Goal: Task Accomplishment & Management: Manage account settings

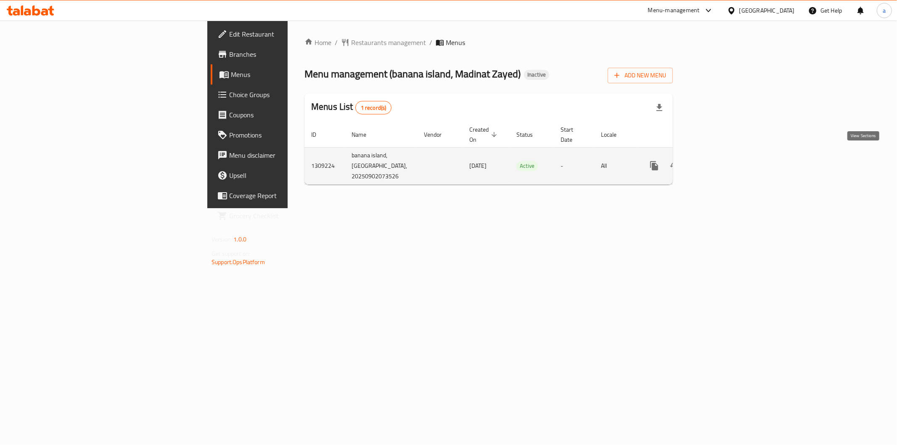
click at [720, 161] on icon "enhanced table" at bounding box center [715, 166] width 10 height 10
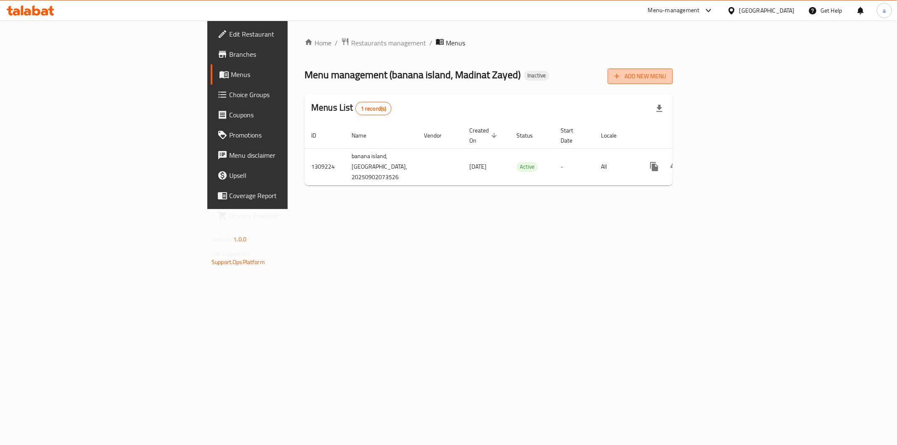
click at [666, 77] on span "Add New Menu" at bounding box center [640, 76] width 52 height 11
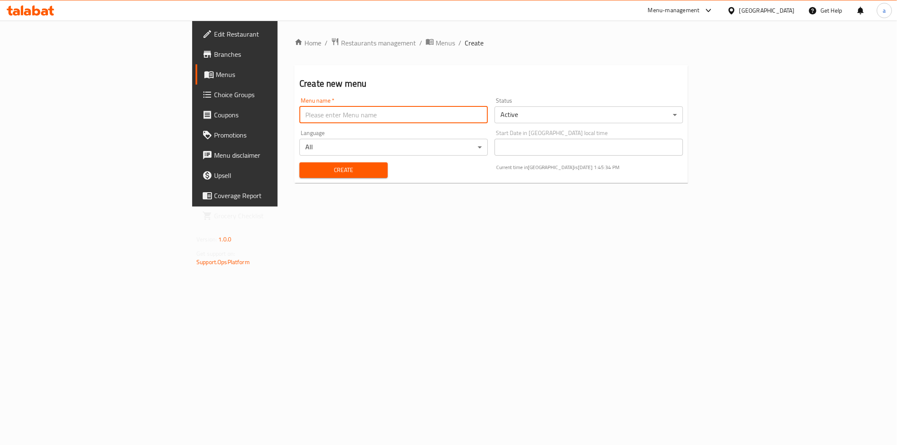
click at [478, 111] on input "text" at bounding box center [393, 114] width 188 height 17
type input "2-9"
click at [297, 178] on div "Create" at bounding box center [343, 170] width 98 height 26
click at [306, 170] on span "Create" at bounding box center [343, 170] width 75 height 11
click at [216, 70] on span "Menus" at bounding box center [275, 74] width 119 height 10
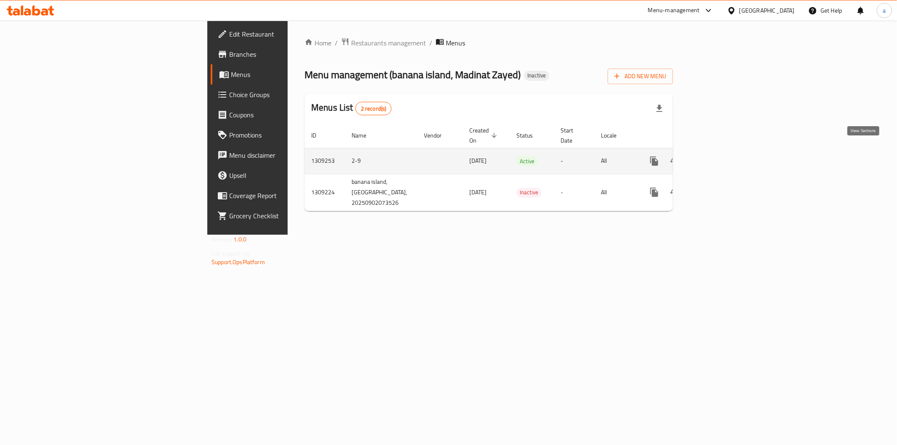
click at [725, 157] on link "enhanced table" at bounding box center [715, 161] width 20 height 20
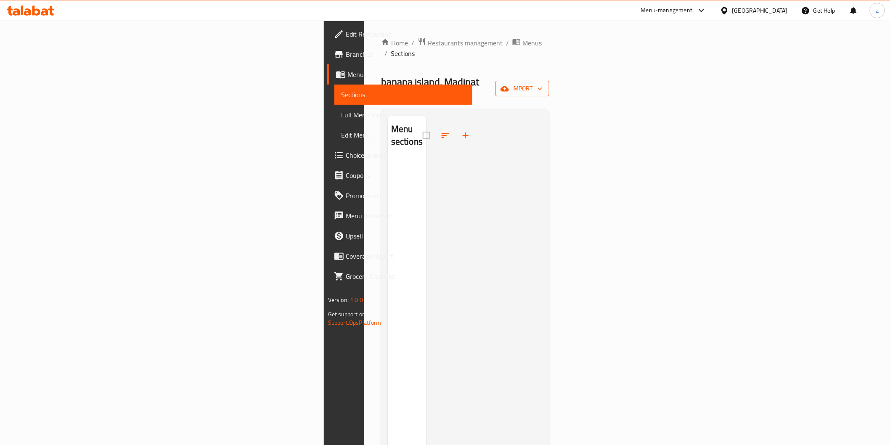
click at [542, 83] on span "import" at bounding box center [522, 88] width 40 height 11
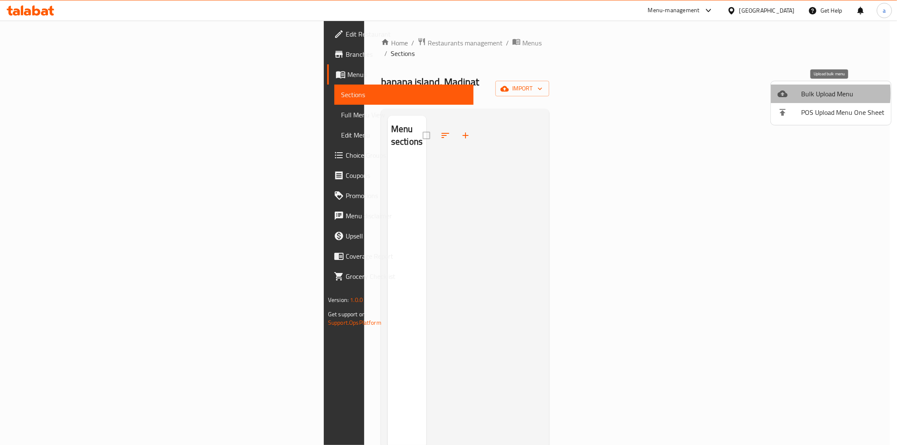
click at [795, 93] on div at bounding box center [789, 94] width 24 height 10
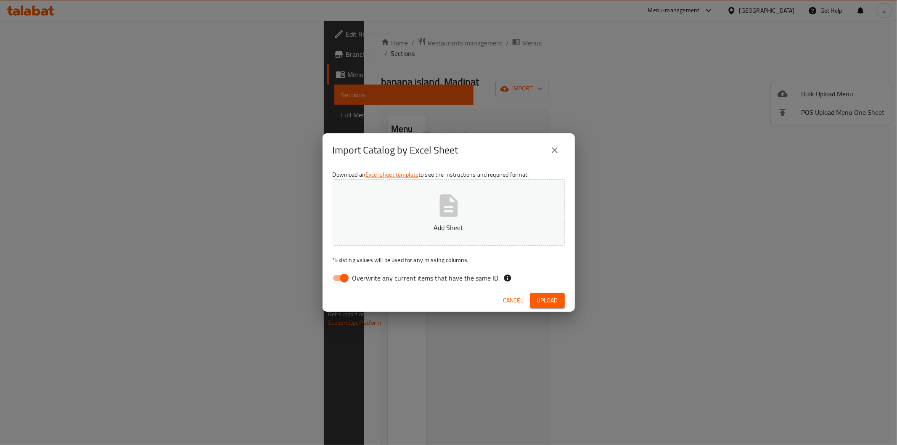
click at [438, 267] on div "Download an Excel sheet template to see the instructions and required format. A…" at bounding box center [448, 228] width 252 height 122
click at [443, 278] on span "Overwrite any current items that have the same ID." at bounding box center [426, 278] width 148 height 10
click at [368, 278] on input "Overwrite any current items that have the same ID." at bounding box center [344, 278] width 48 height 16
checkbox input "false"
click at [438, 226] on p "Add Sheet" at bounding box center [449, 227] width 206 height 10
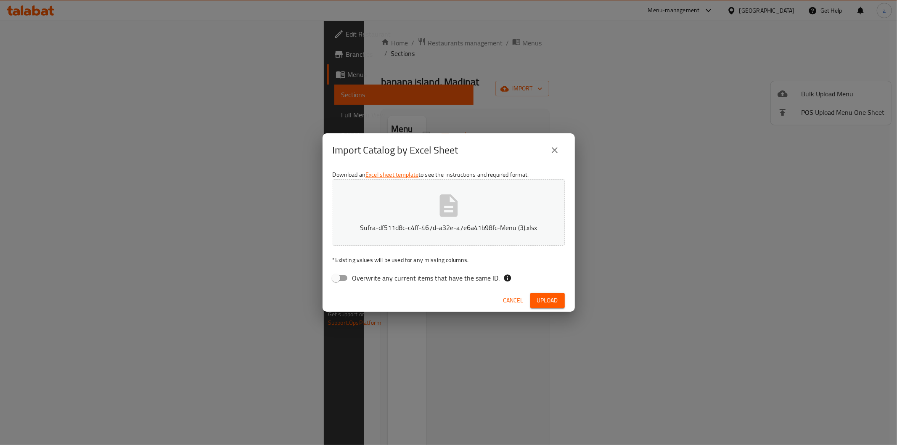
click at [557, 295] on span "Upload" at bounding box center [547, 300] width 21 height 11
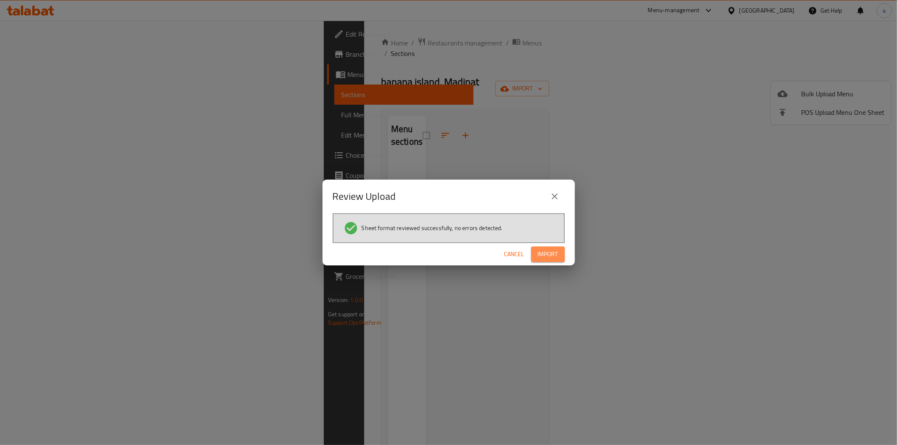
click at [546, 254] on span "Import" at bounding box center [548, 254] width 20 height 11
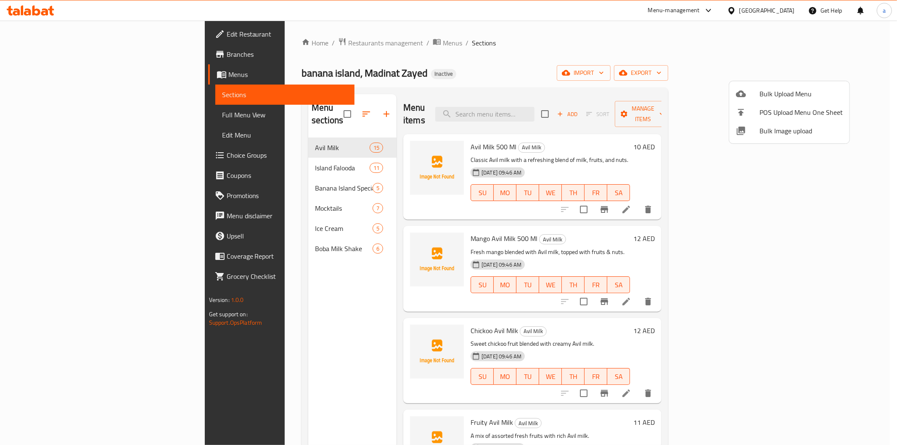
click at [40, 119] on div at bounding box center [448, 222] width 897 height 445
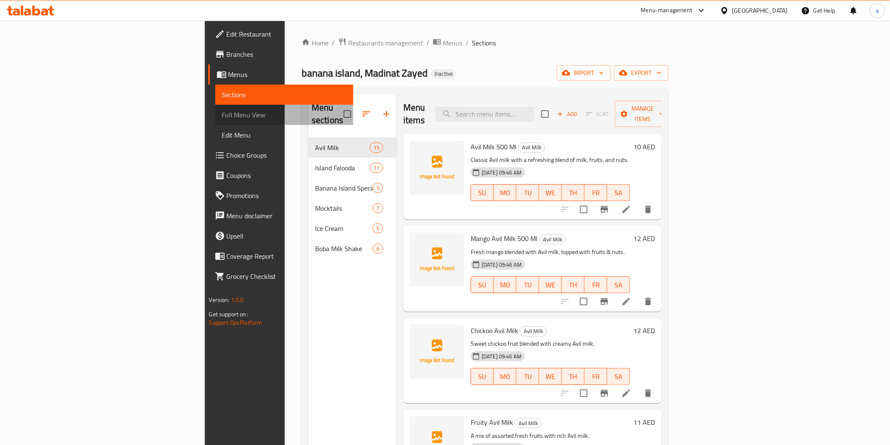
click at [222, 119] on span "Full Menu View" at bounding box center [284, 115] width 124 height 10
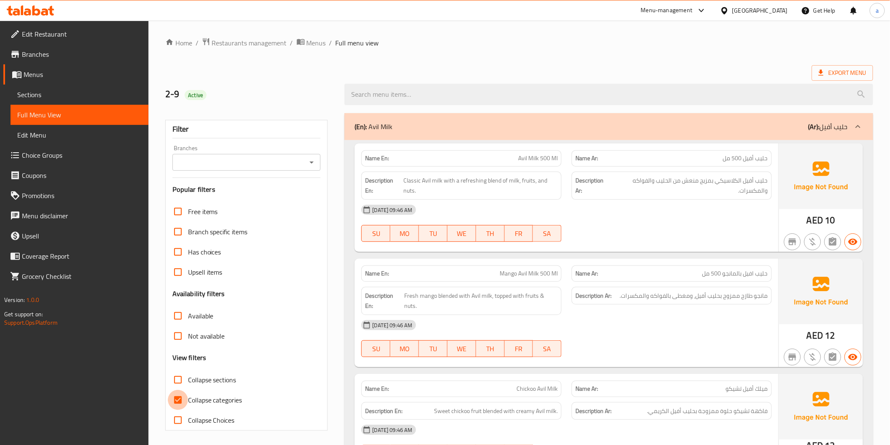
click at [182, 403] on input "Collapse categories" at bounding box center [178, 400] width 20 height 20
checkbox input "false"
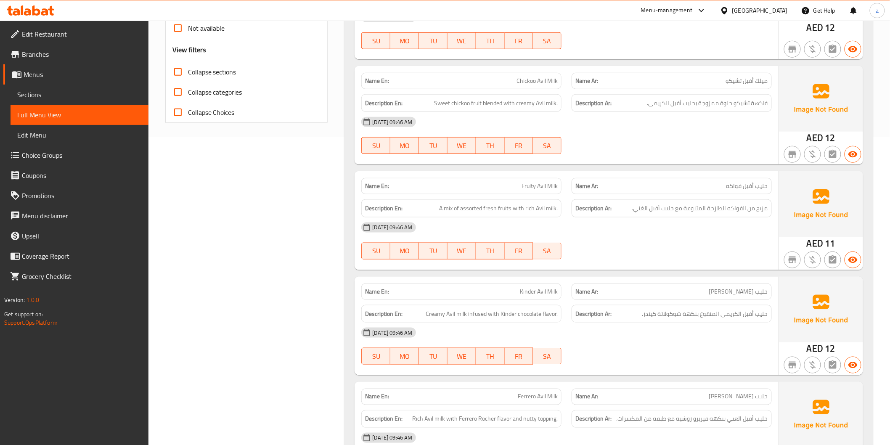
scroll to position [327, 0]
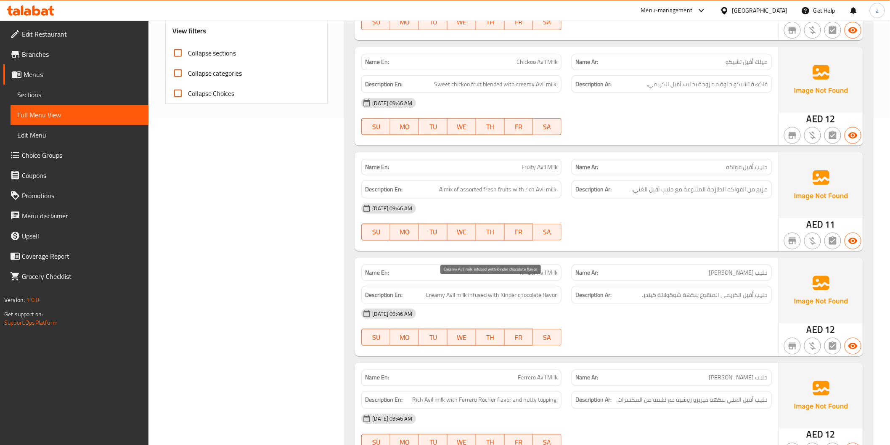
click at [464, 290] on span "Creamy Avil milk infused with Kinder chocolate flavor." at bounding box center [491, 295] width 132 height 11
copy span "Creamy Avil milk infused with Kinder chocolate flavor."
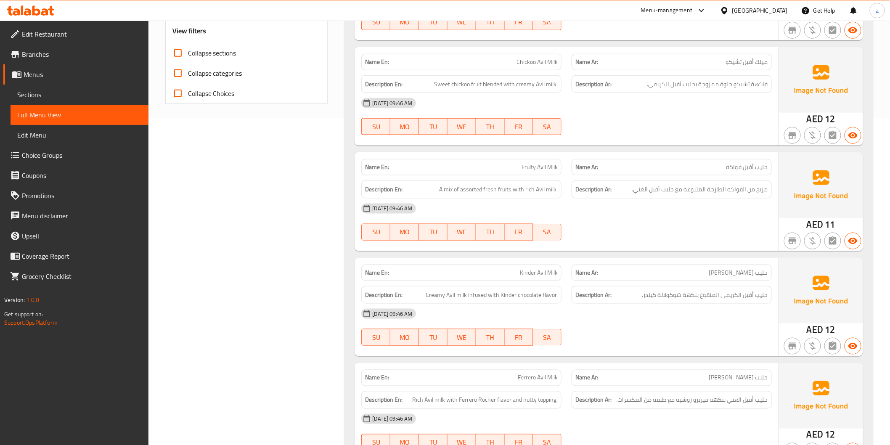
click at [786, 336] on div at bounding box center [792, 346] width 20 height 20
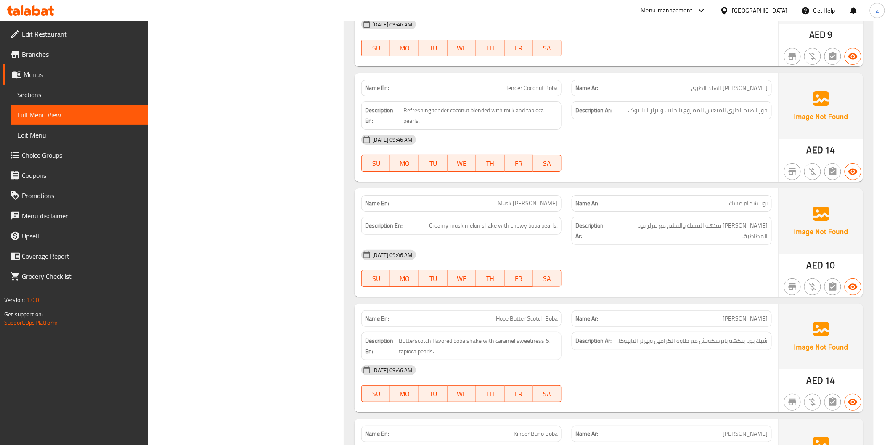
scroll to position [5349, 0]
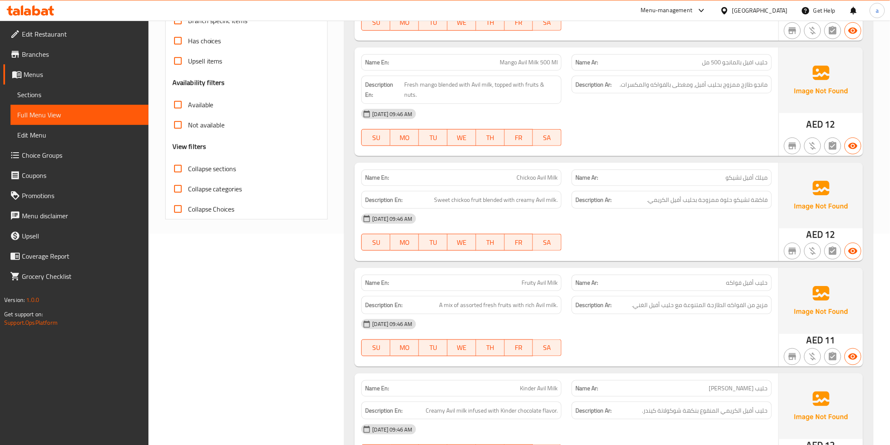
scroll to position [0, 0]
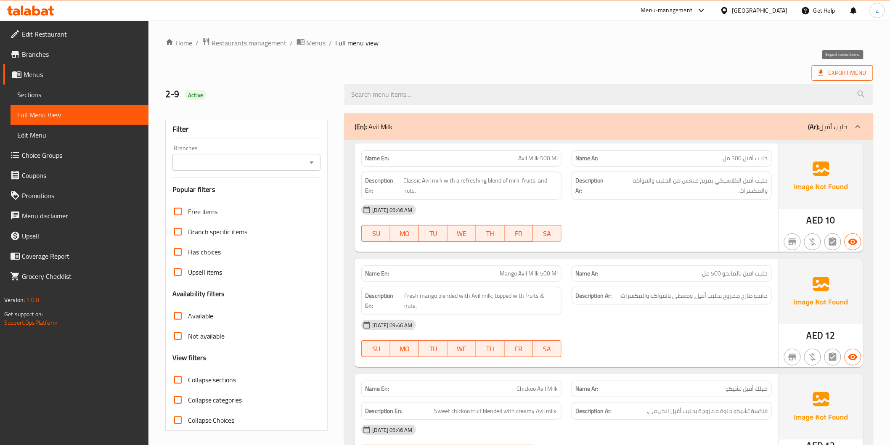
click at [821, 72] on icon at bounding box center [820, 73] width 5 height 6
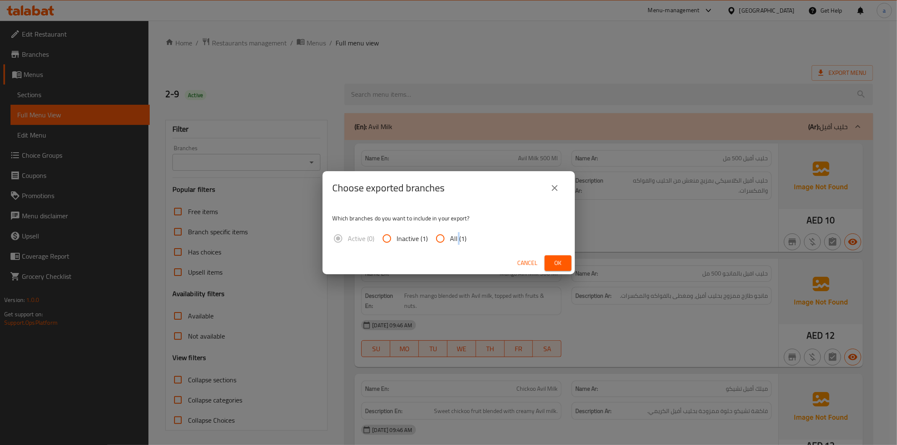
click at [457, 237] on span "All (1)" at bounding box center [458, 238] width 16 height 10
click at [443, 236] on input "All (1)" at bounding box center [440, 238] width 20 height 20
radio input "true"
click at [552, 266] on span "Ok" at bounding box center [557, 263] width 13 height 11
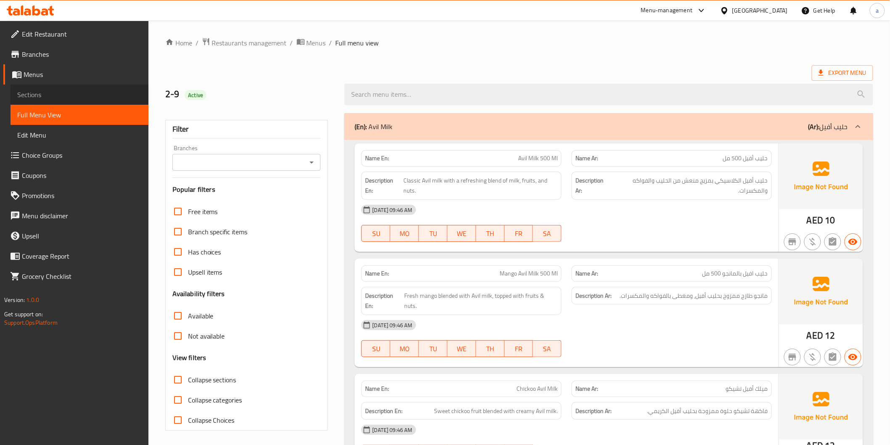
click at [61, 97] on span "Sections" at bounding box center [79, 95] width 124 height 10
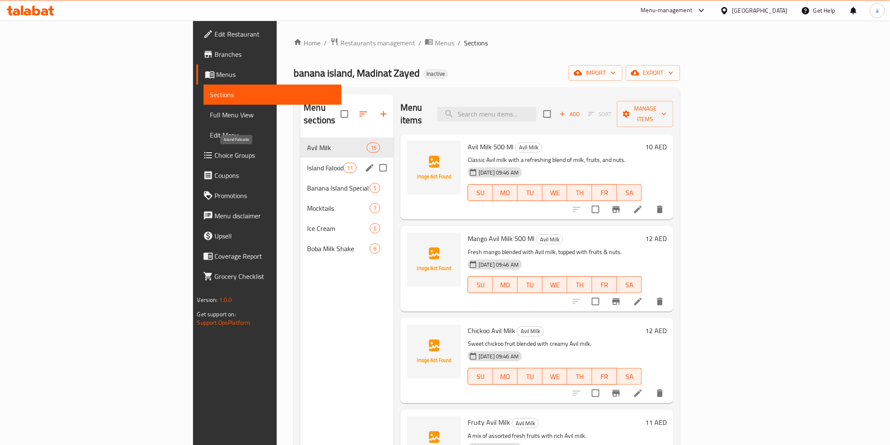
click at [307, 163] on span "Island Falooda" at bounding box center [325, 168] width 36 height 10
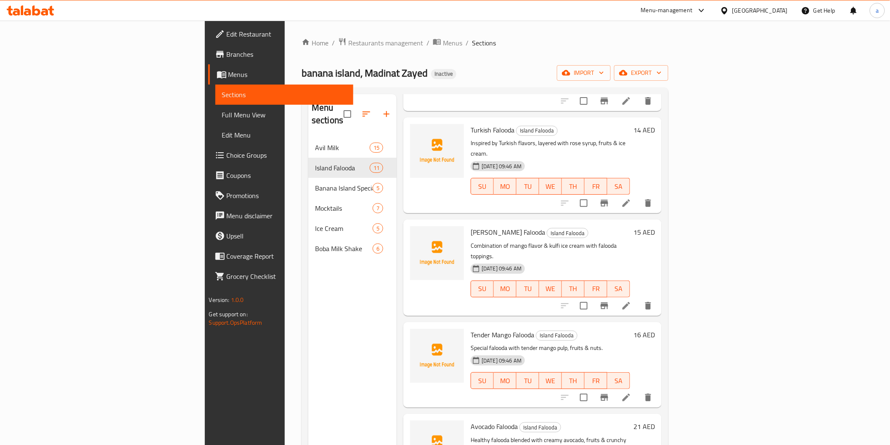
scroll to position [586, 0]
